Goal: Communication & Community: Answer question/provide support

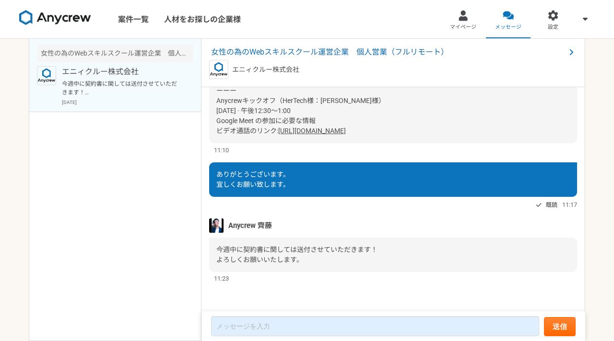
scroll to position [2588, 0]
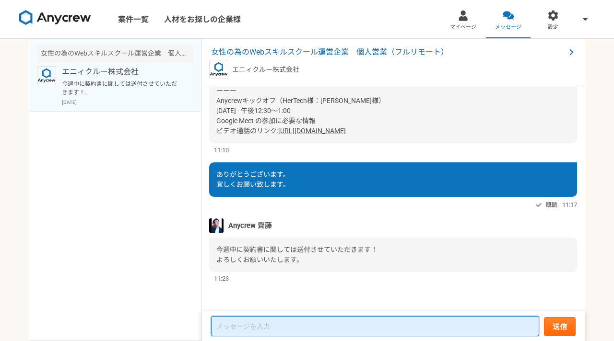
click at [262, 325] on textarea at bounding box center [375, 327] width 328 height 20
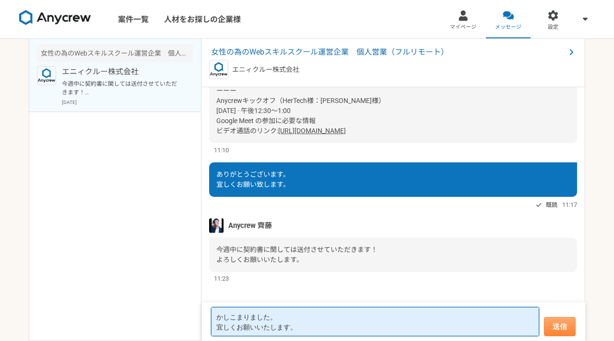
type textarea "かしこまりました。 宜しくお願いいたします。"
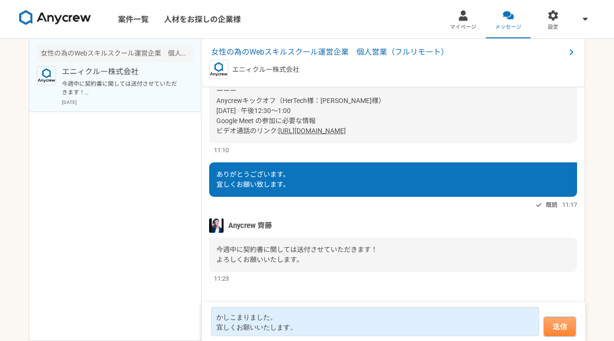
click at [570, 326] on button "送信" at bounding box center [560, 326] width 32 height 19
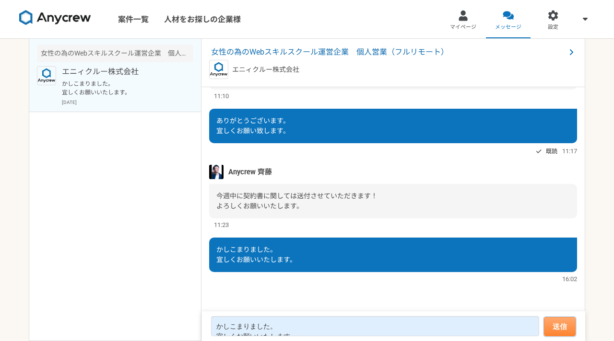
scroll to position [634, 0]
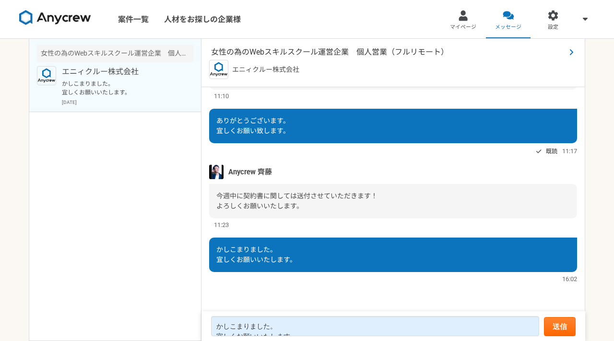
click at [371, 50] on span "女性の為のWebスキルスクール運営企業　個人営業（フルリモート）" at bounding box center [388, 53] width 354 height 12
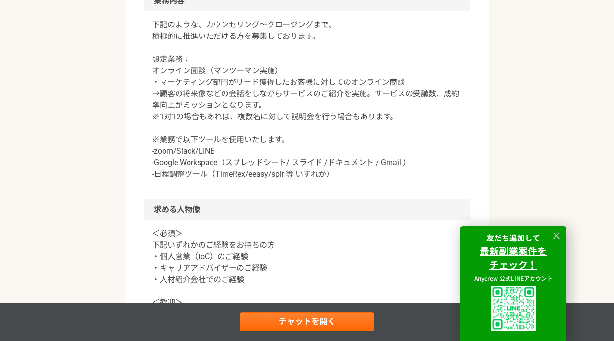
scroll to position [647, 0]
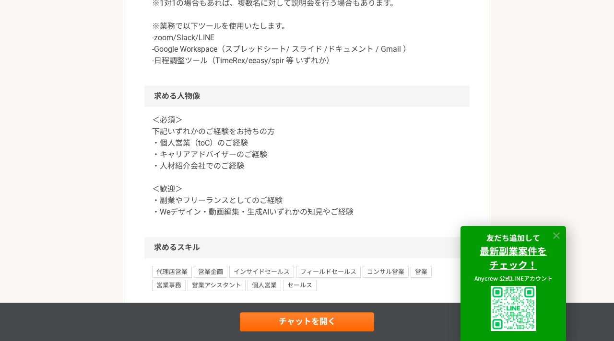
click at [555, 235] on icon at bounding box center [556, 236] width 7 height 7
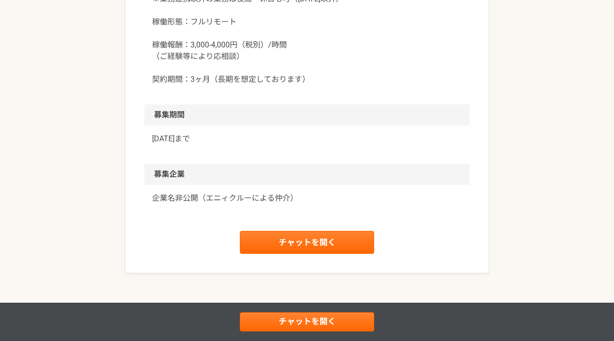
scroll to position [0, 0]
